Goal: Find specific page/section: Find specific page/section

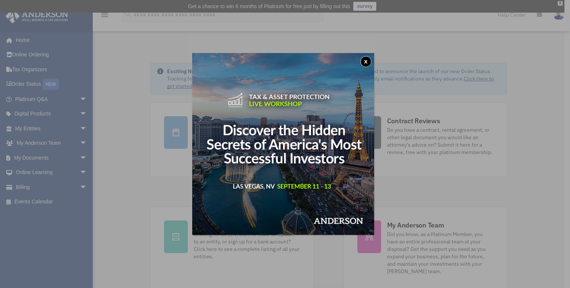
click at [132, 87] on div "x" at bounding box center [285, 144] width 570 height 288
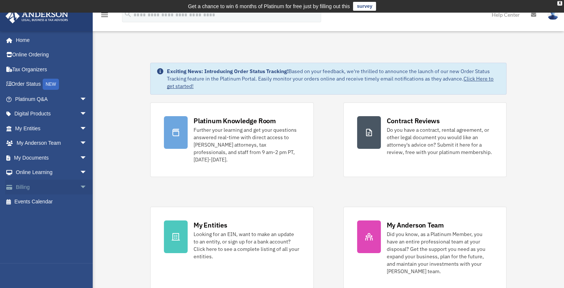
click at [80, 183] on span "arrow_drop_down" at bounding box center [87, 186] width 15 height 15
click at [51, 201] on link "$ Open Invoices" at bounding box center [54, 201] width 88 height 15
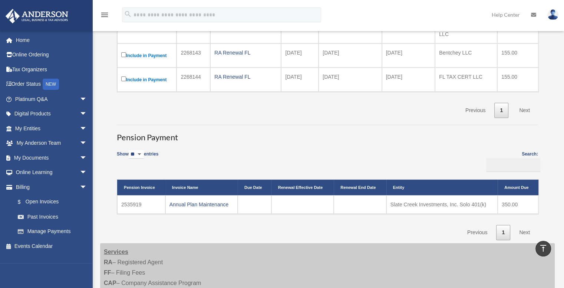
scroll to position [222, 0]
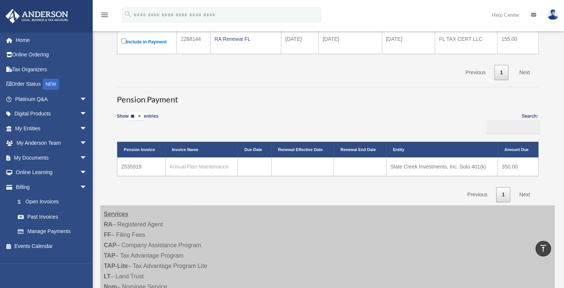
click at [182, 164] on link "Annual Plan Maintenance" at bounding box center [198, 167] width 59 height 6
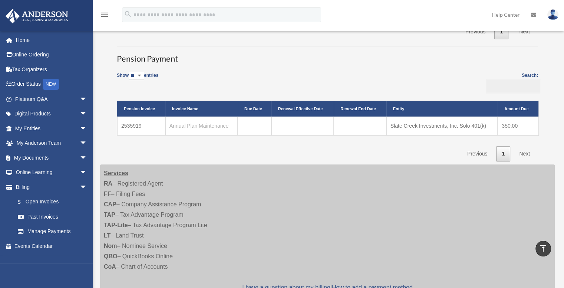
scroll to position [148, 0]
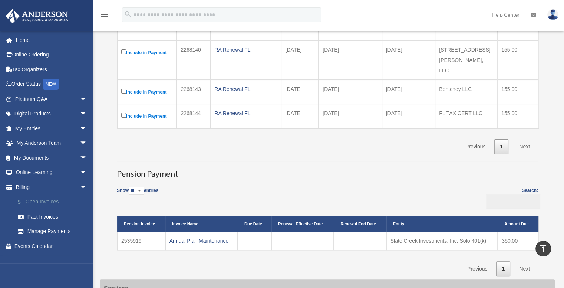
click at [37, 201] on link "$ Open Invoices" at bounding box center [54, 201] width 88 height 15
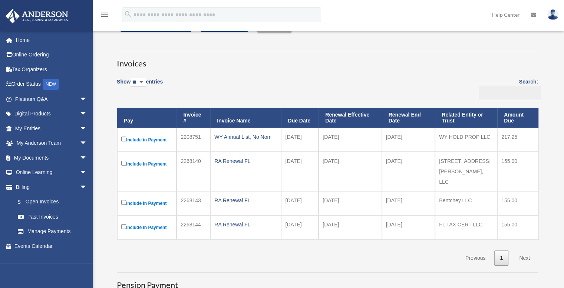
scroll to position [74, 0]
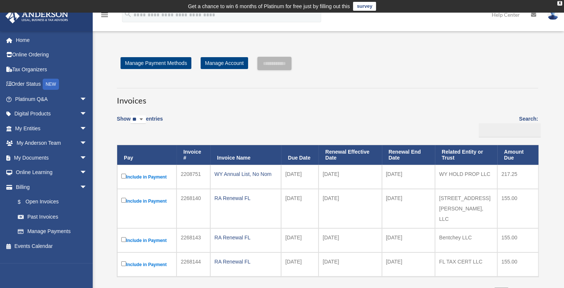
scroll to position [74, 0]
